Goal: Use online tool/utility: Utilize a website feature to perform a specific function

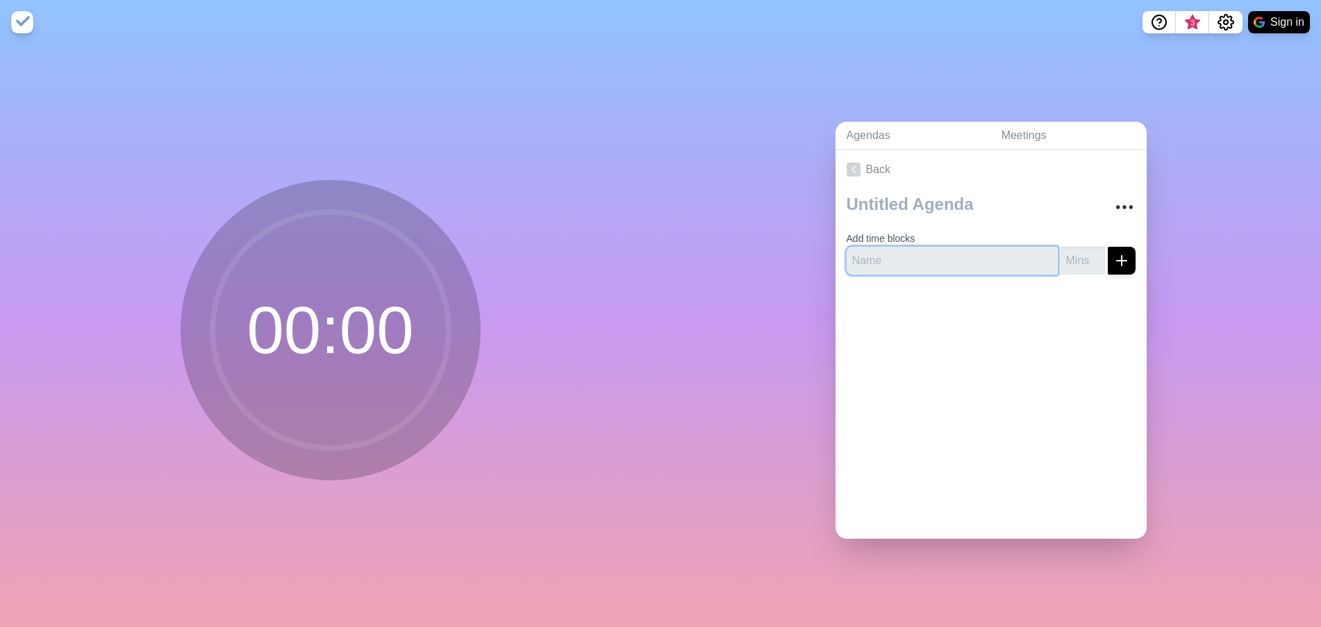
click at [886, 262] on input "text" at bounding box center [952, 261] width 211 height 28
click at [17, 18] on img at bounding box center [22, 22] width 22 height 22
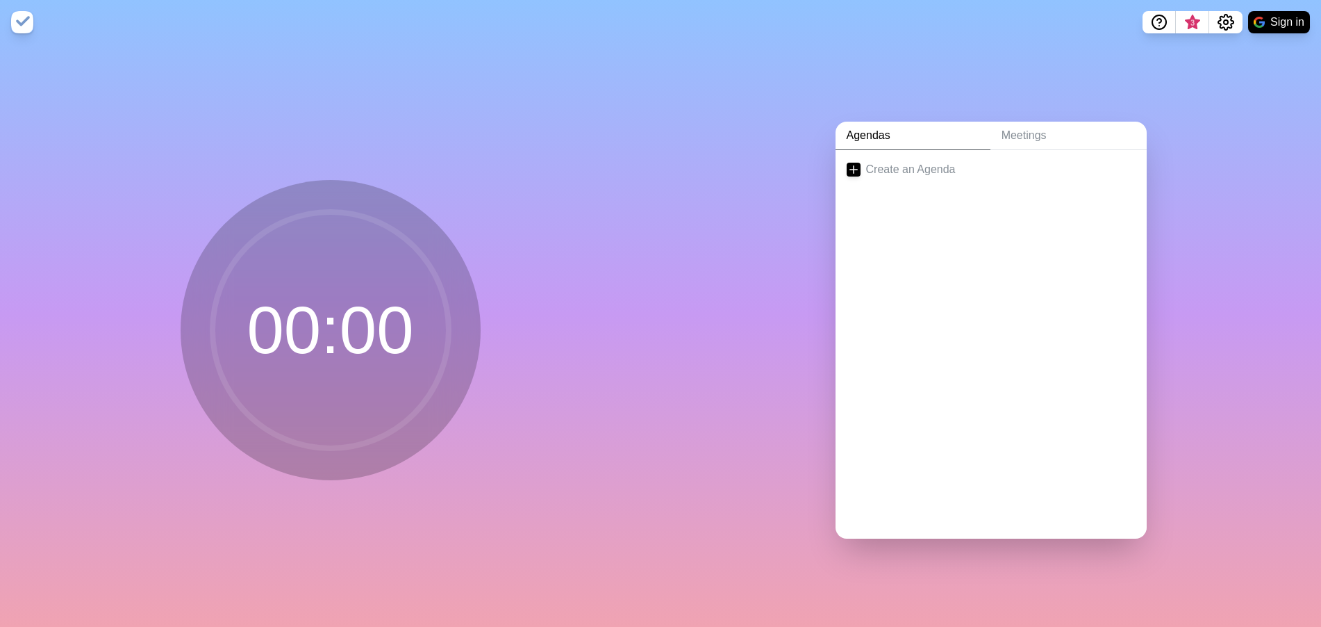
click at [17, 18] on img at bounding box center [22, 22] width 22 height 22
click at [884, 172] on link "Create an Agenda" at bounding box center [991, 169] width 311 height 39
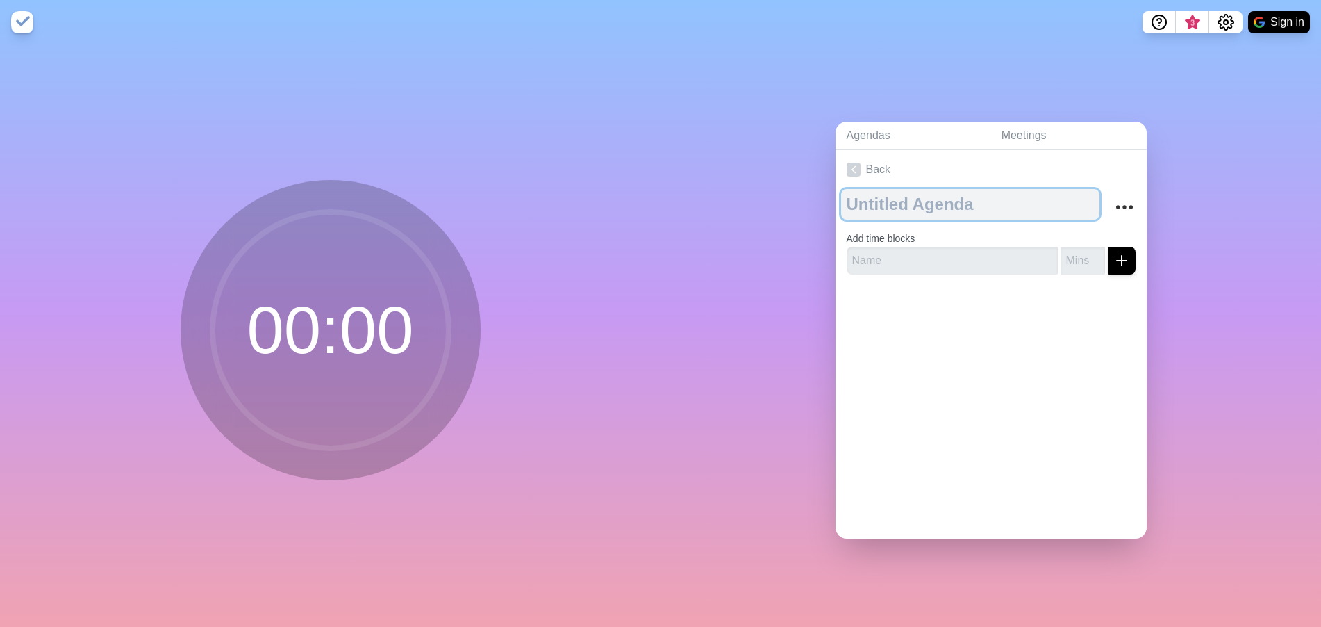
click at [883, 199] on textarea at bounding box center [970, 204] width 258 height 31
type textarea "Test"
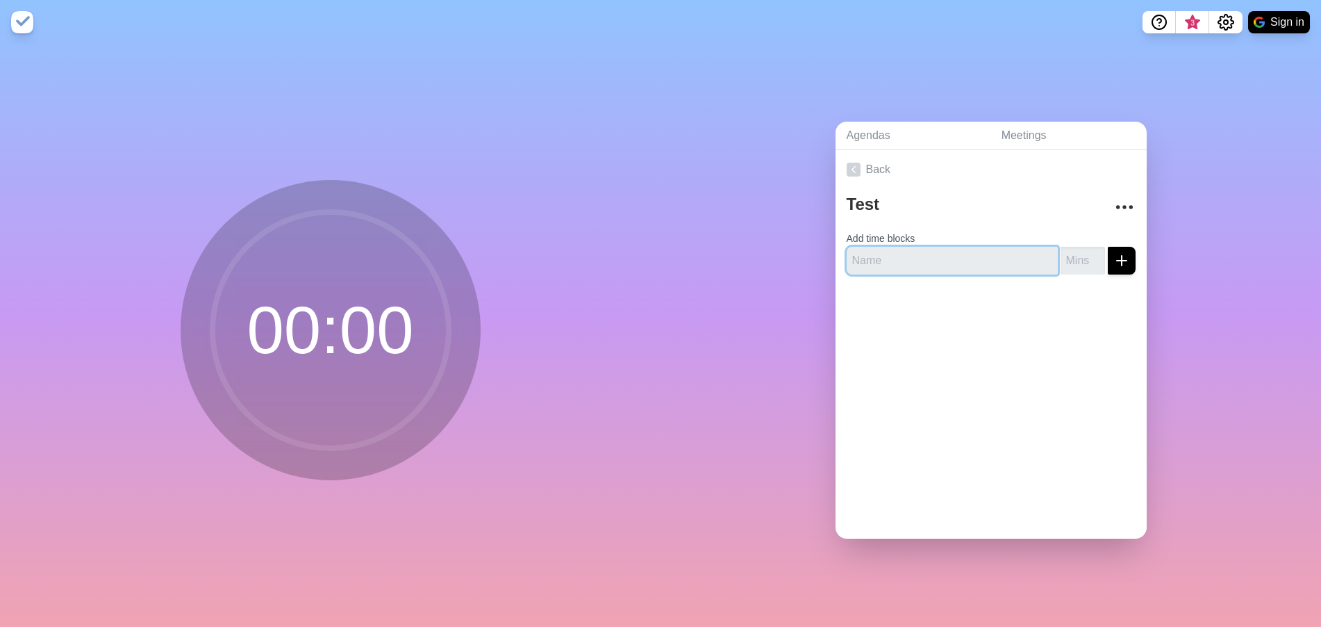
click at [871, 255] on input "text" at bounding box center [952, 261] width 211 height 28
type input "hdfgdfg"
click at [1082, 247] on input "number" at bounding box center [1083, 261] width 44 height 28
type input "1"
click at [1054, 304] on div at bounding box center [991, 313] width 311 height 56
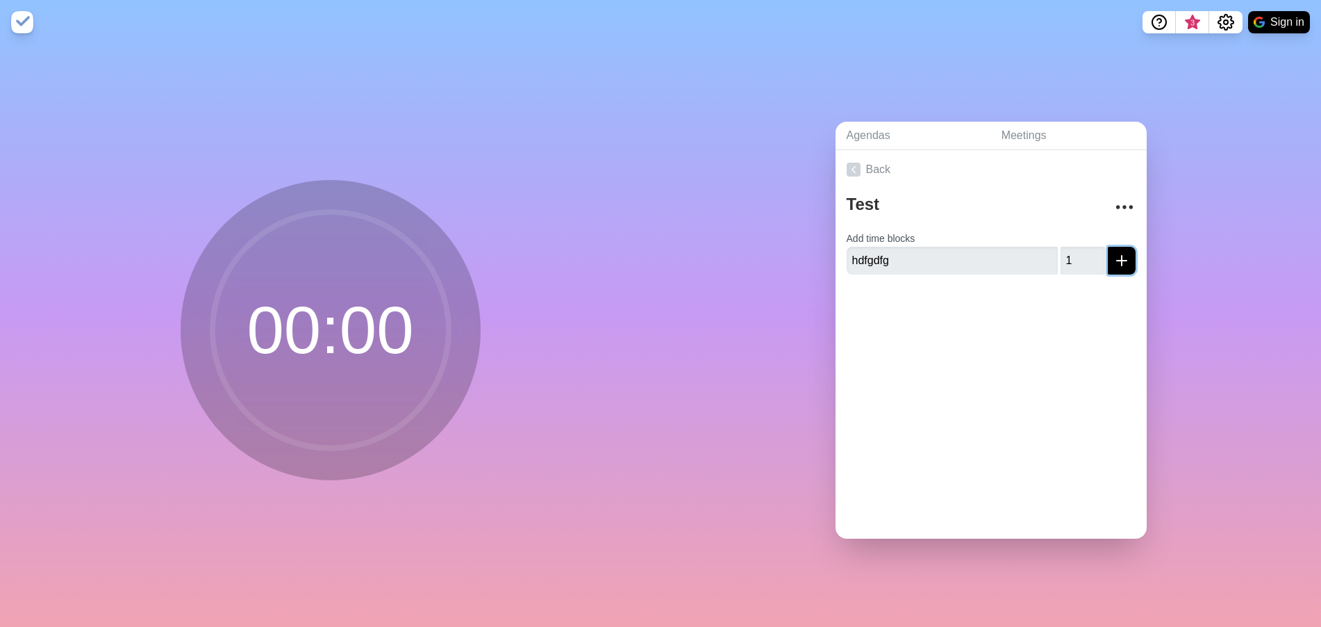
click at [1116, 247] on button "submit" at bounding box center [1122, 261] width 28 height 28
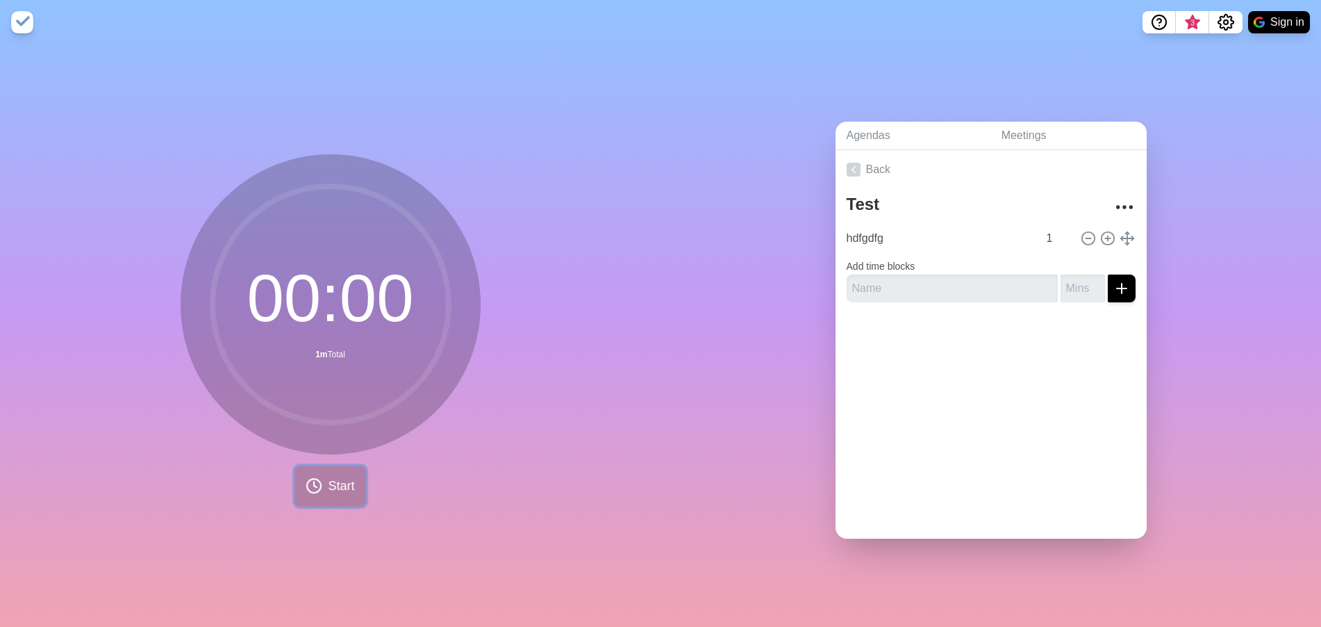
click at [304, 467] on button "Start" at bounding box center [330, 485] width 71 height 41
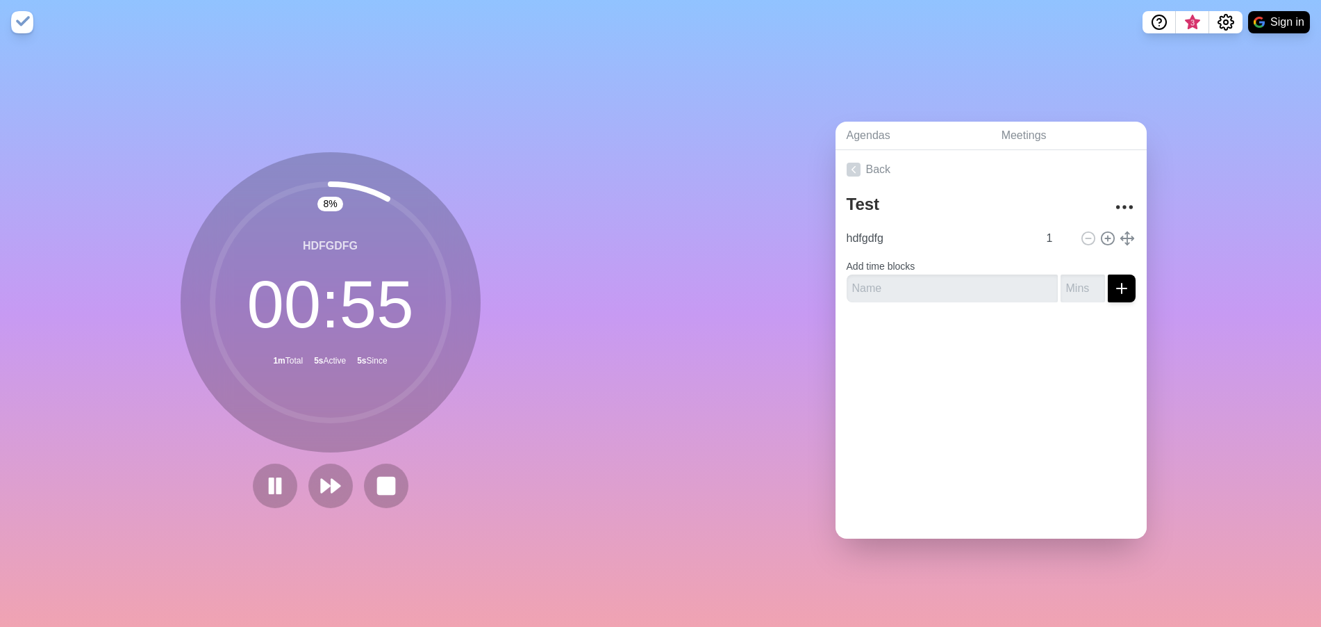
click at [372, 399] on circle at bounding box center [331, 302] width 236 height 236
click at [324, 475] on icon at bounding box center [331, 486] width 24 height 24
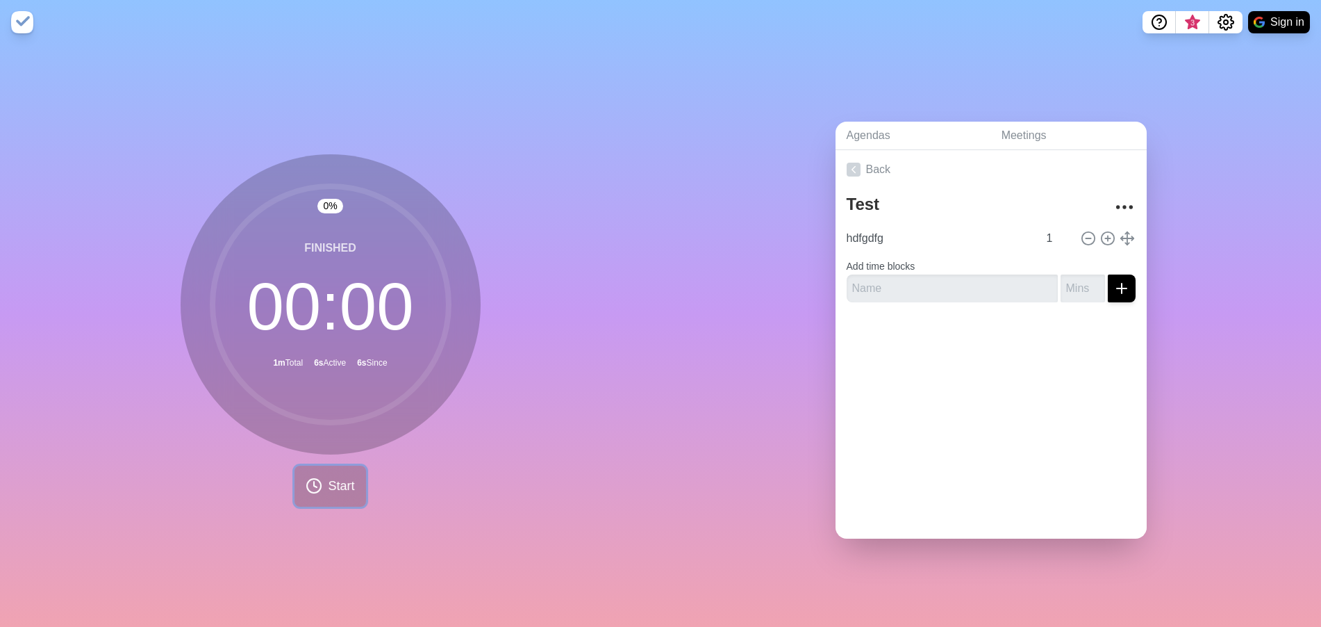
click at [328, 477] on span "Start" at bounding box center [341, 486] width 26 height 19
click at [331, 479] on polygon at bounding box center [335, 486] width 9 height 14
click at [328, 478] on span "Start" at bounding box center [341, 486] width 26 height 19
click at [379, 479] on rect at bounding box center [385, 485] width 17 height 17
click at [295, 479] on button "Start" at bounding box center [330, 485] width 71 height 41
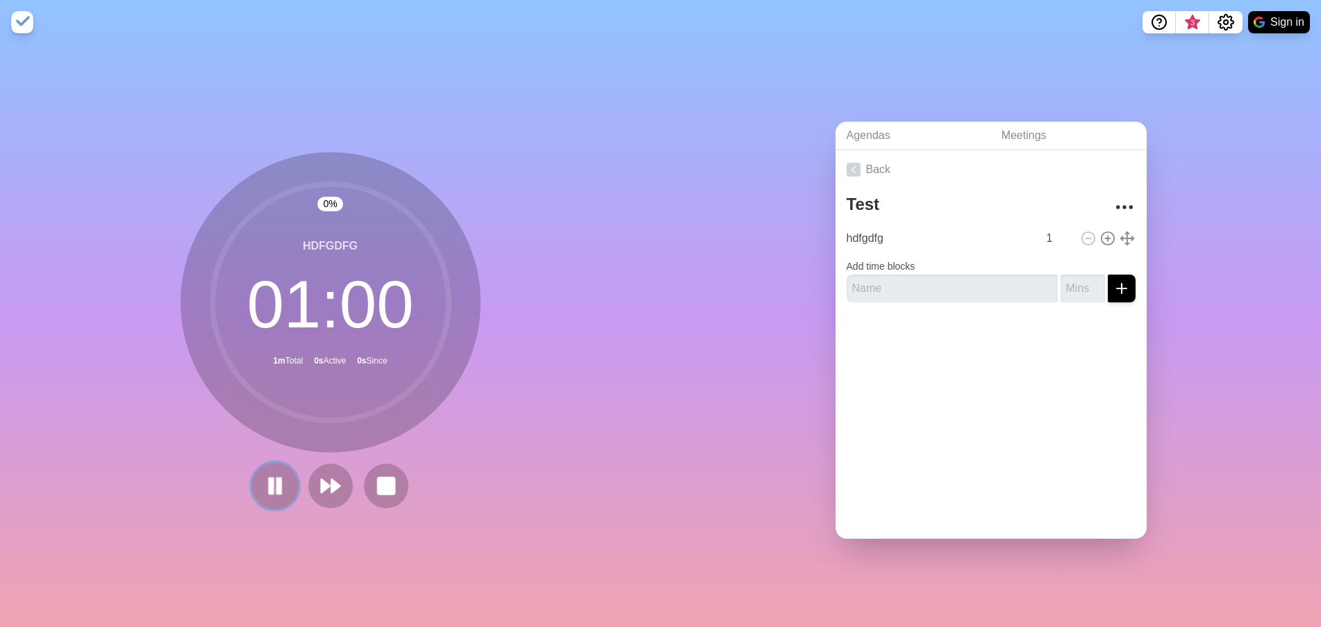
click at [270, 484] on icon at bounding box center [275, 486] width 24 height 24
click at [270, 484] on polygon at bounding box center [274, 485] width 13 height 17
click at [380, 493] on button at bounding box center [386, 485] width 47 height 47
